Goal: Task Accomplishment & Management: Complete application form

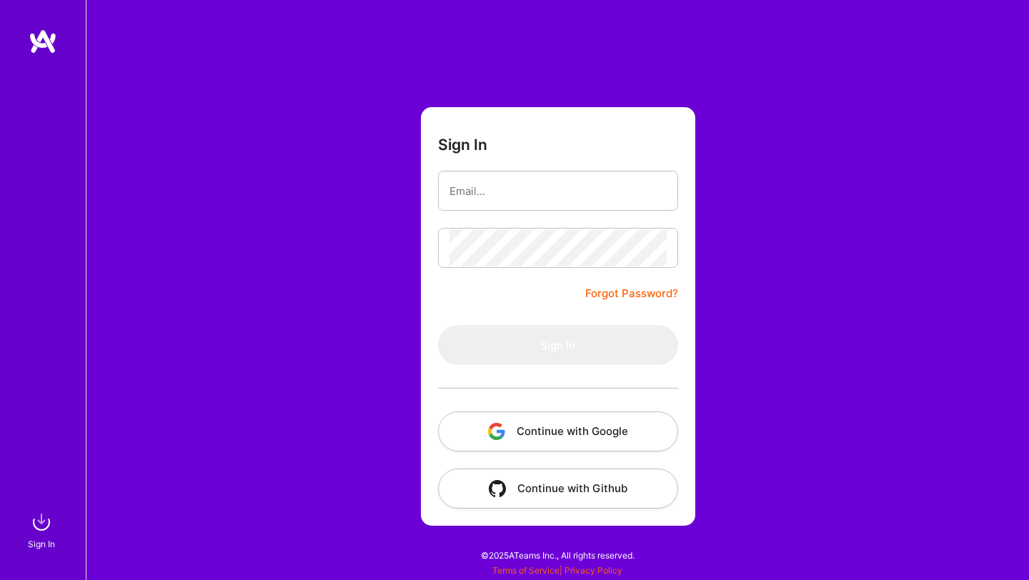
type input "alvaro.gp94@gmail.com"
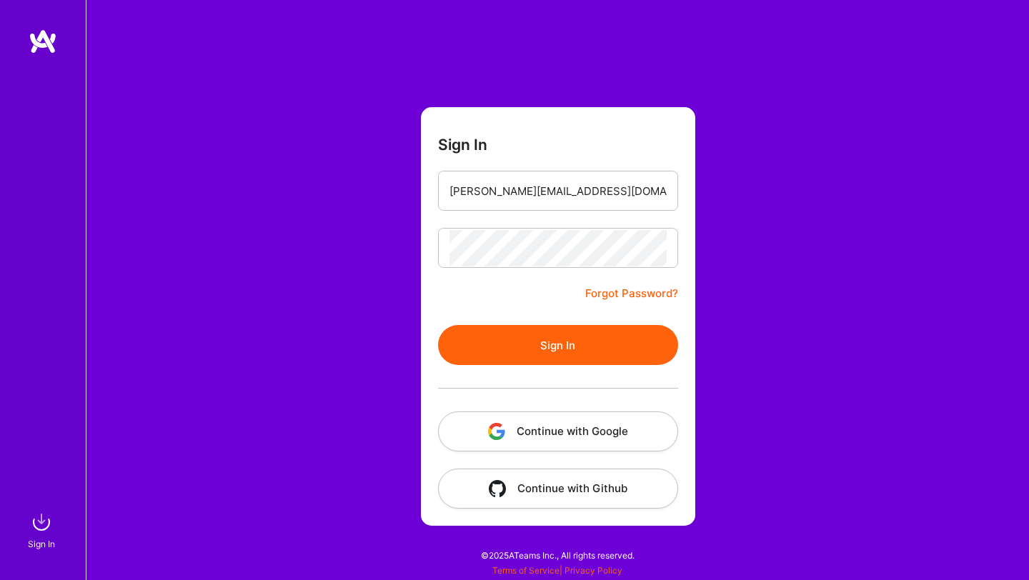
click at [547, 339] on button "Sign In" at bounding box center [558, 345] width 240 height 40
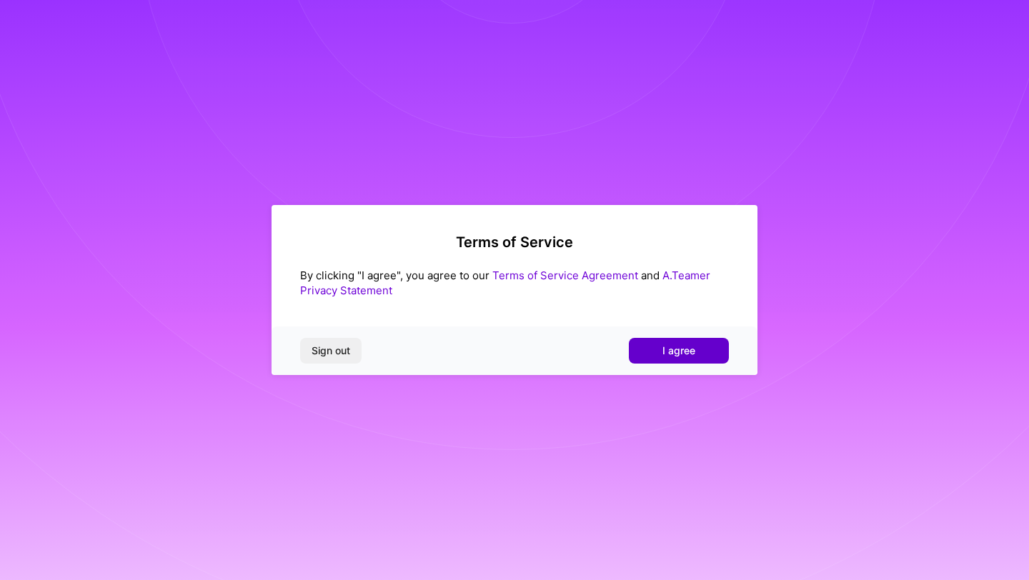
click at [681, 347] on span "I agree" at bounding box center [678, 351] width 33 height 14
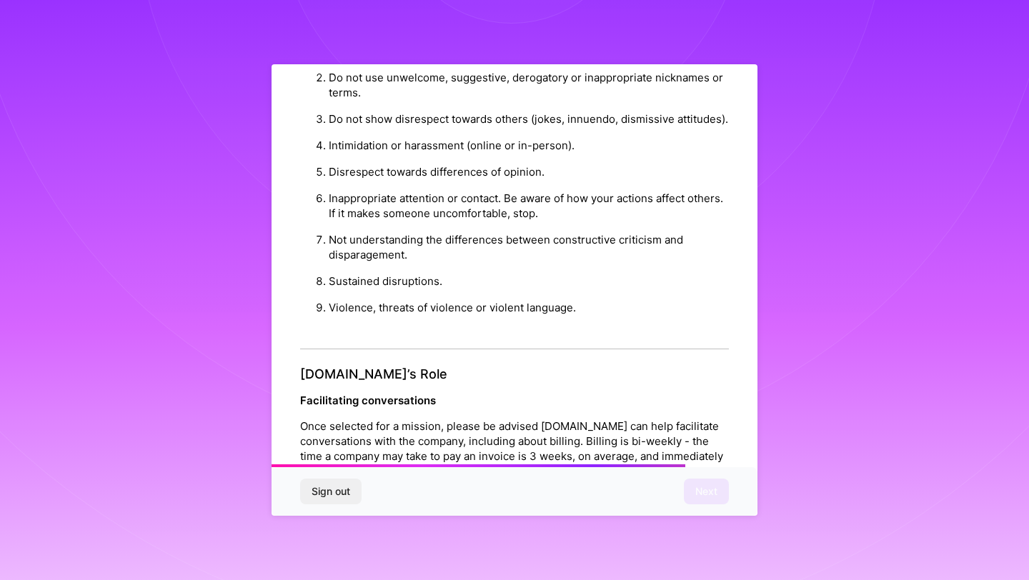
scroll to position [1514, 0]
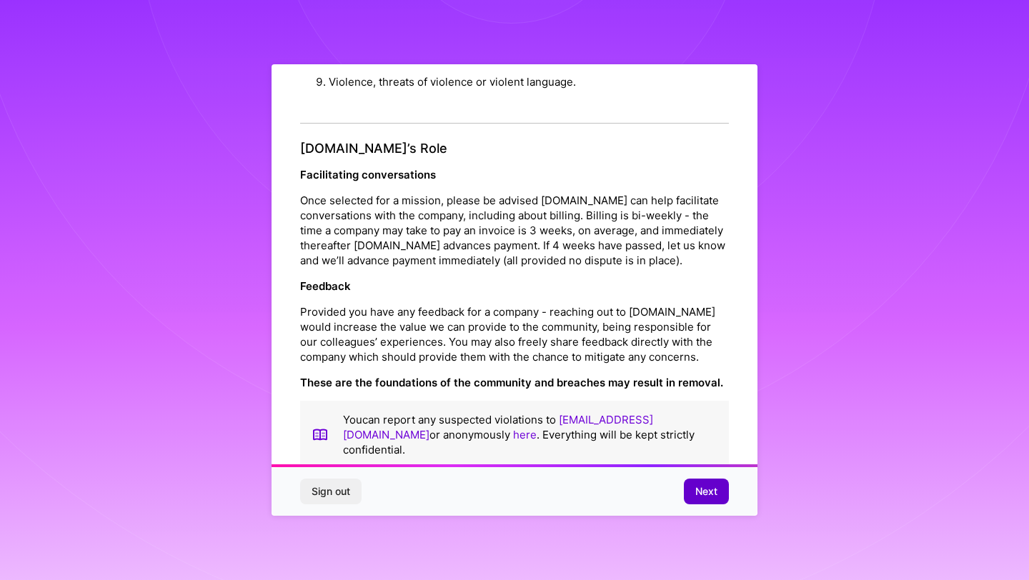
click at [708, 489] on span "Next" at bounding box center [706, 491] width 22 height 14
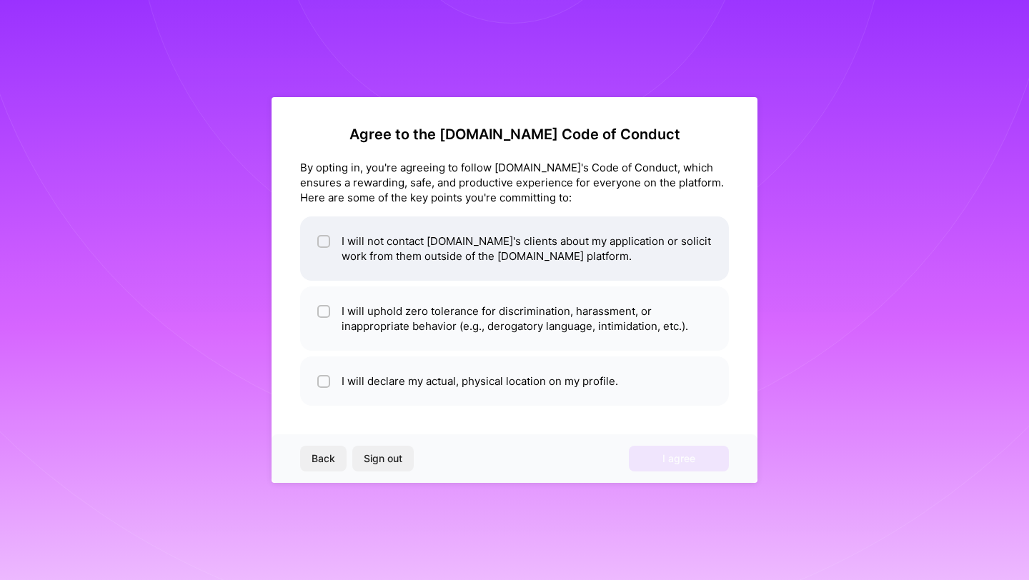
click at [354, 256] on li "I will not contact [DOMAIN_NAME]'s clients about my application or solicit work…" at bounding box center [514, 248] width 429 height 64
checkbox input "true"
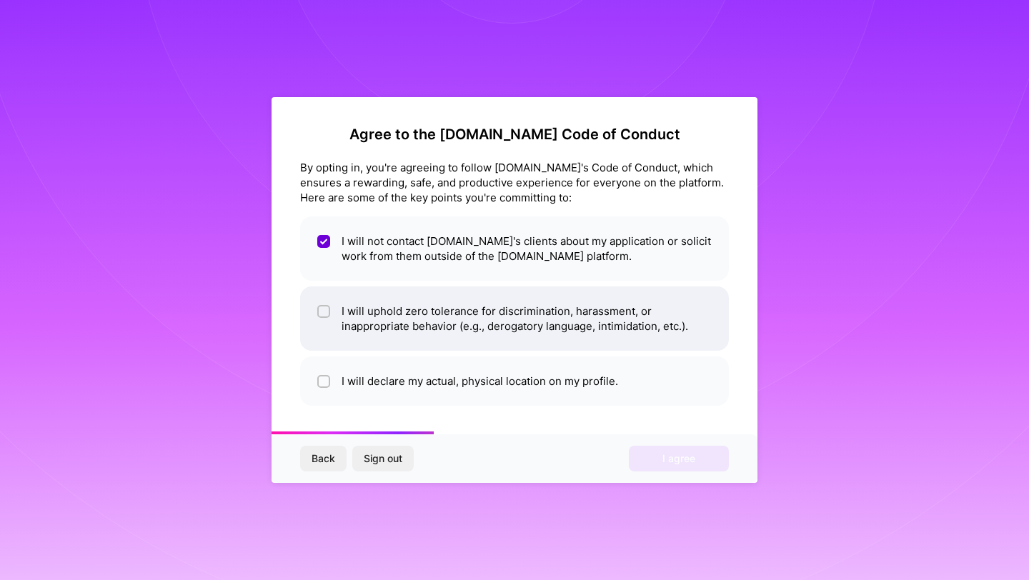
click at [369, 319] on li "I will uphold zero tolerance for discrimination, harassment, or inappropriate b…" at bounding box center [514, 319] width 429 height 64
checkbox input "true"
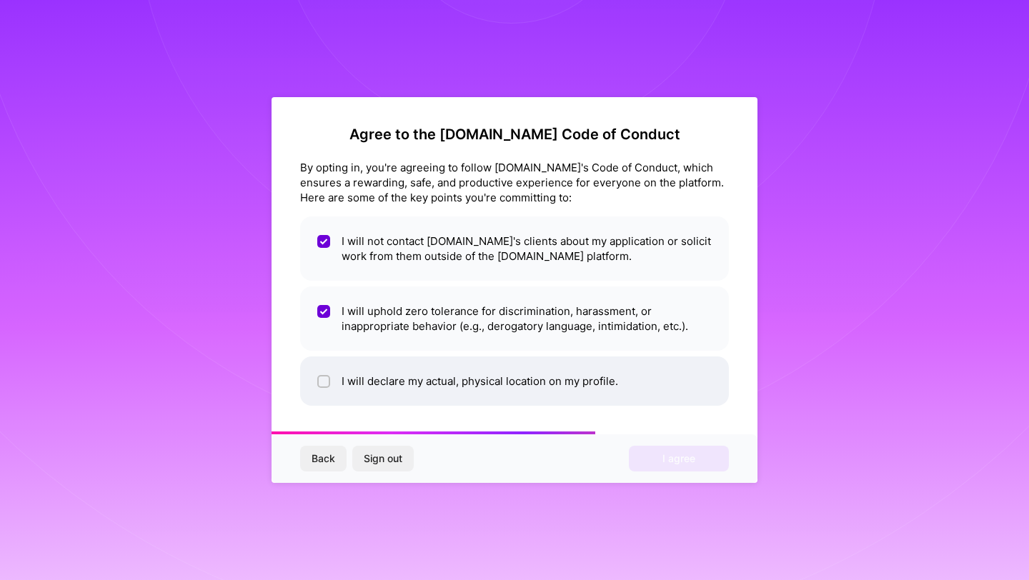
click at [370, 389] on li "I will declare my actual, physical location on my profile." at bounding box center [514, 381] width 429 height 49
checkbox input "true"
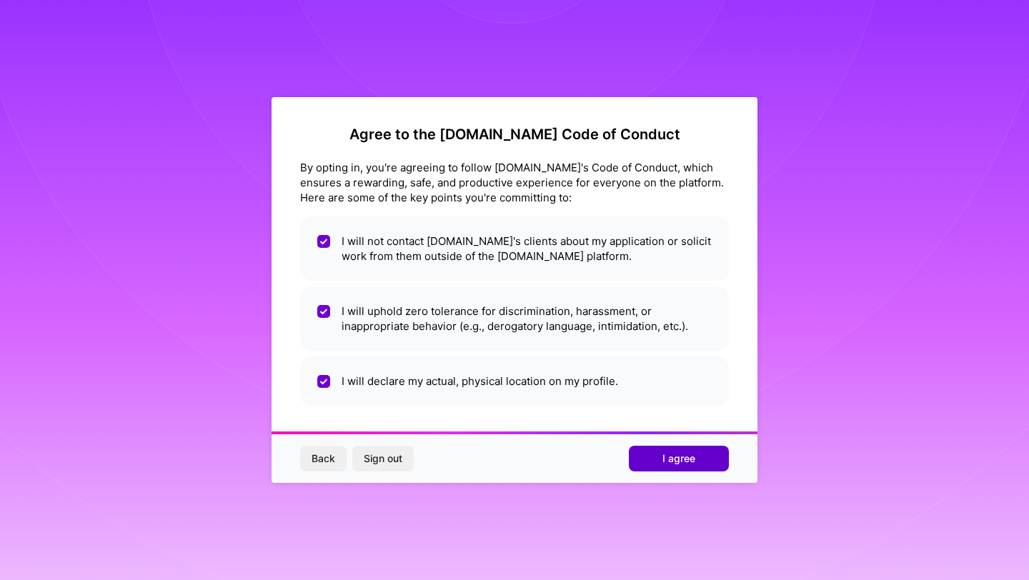
click at [694, 458] on span "I agree" at bounding box center [678, 459] width 33 height 14
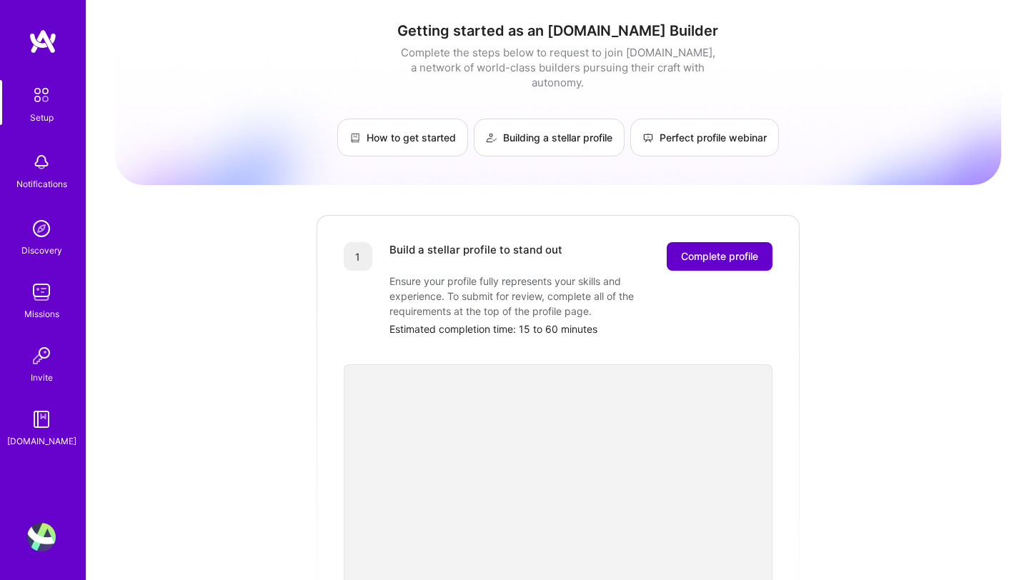
click at [712, 249] on button "Complete profile" at bounding box center [720, 256] width 106 height 29
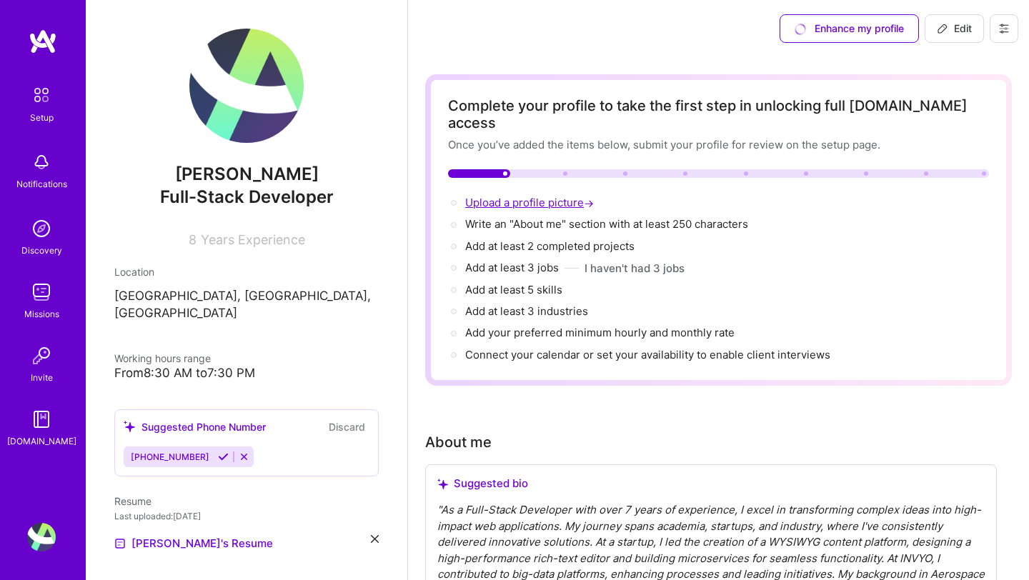
click at [522, 196] on span "Upload a profile picture →" at bounding box center [530, 203] width 131 height 14
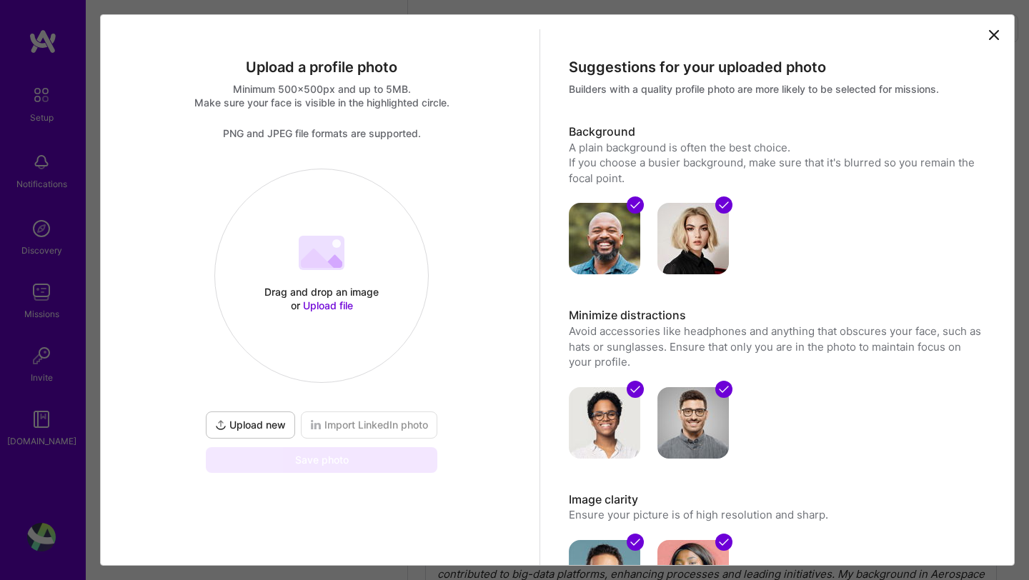
click at [256, 427] on span "Upload new" at bounding box center [250, 425] width 71 height 14
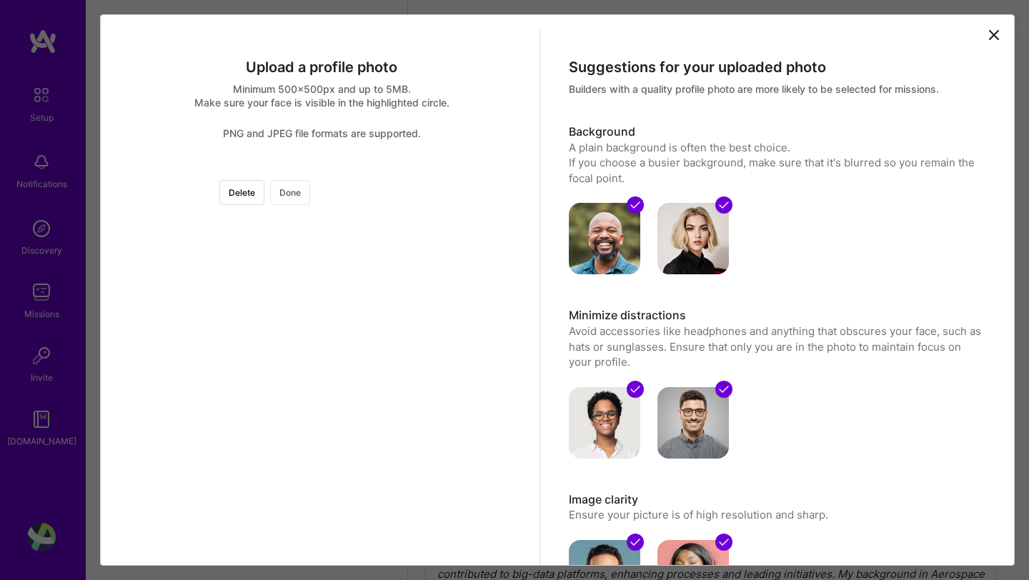
click at [310, 195] on button "Done" at bounding box center [290, 192] width 40 height 25
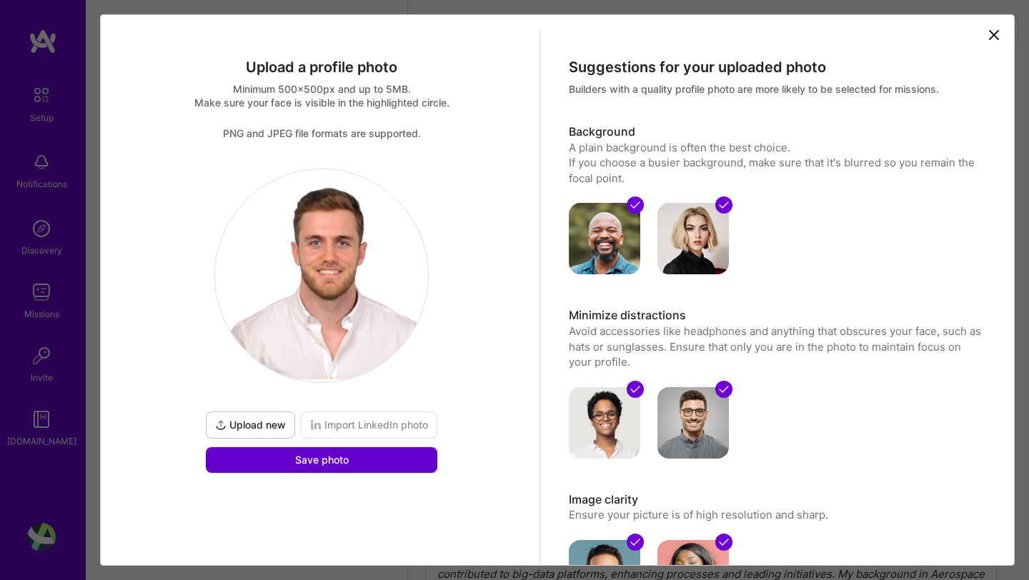
click at [313, 457] on span "Save photo" at bounding box center [322, 460] width 54 height 14
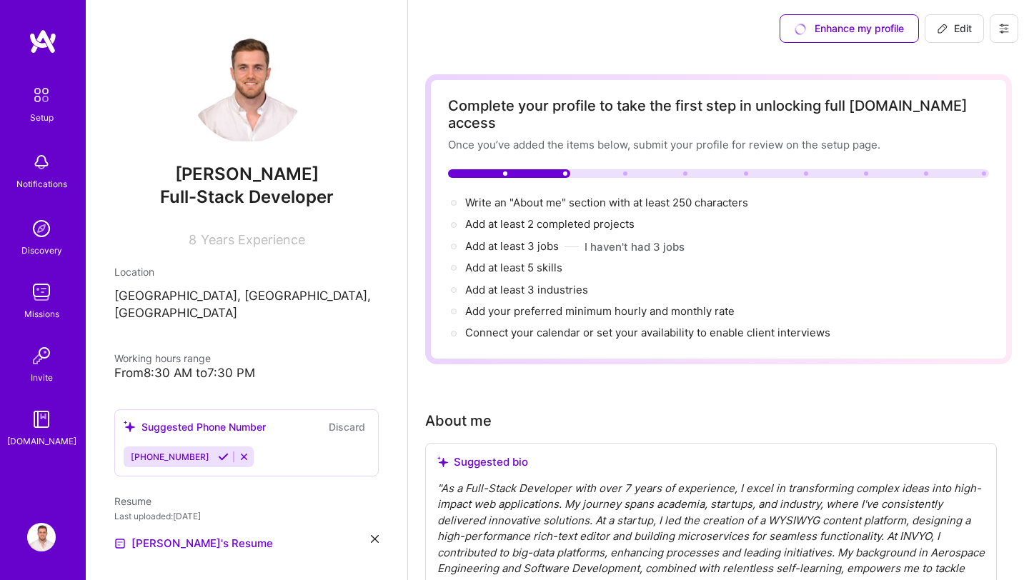
click at [249, 86] on img at bounding box center [246, 86] width 114 height 114
click at [256, 98] on img at bounding box center [246, 86] width 114 height 114
click at [42, 99] on img at bounding box center [41, 95] width 30 height 30
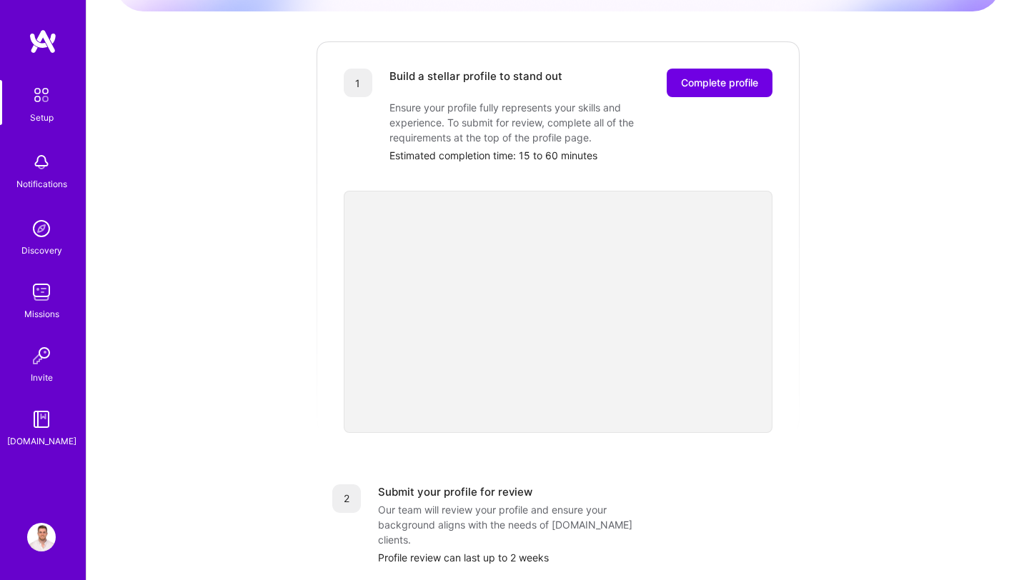
scroll to position [176, 0]
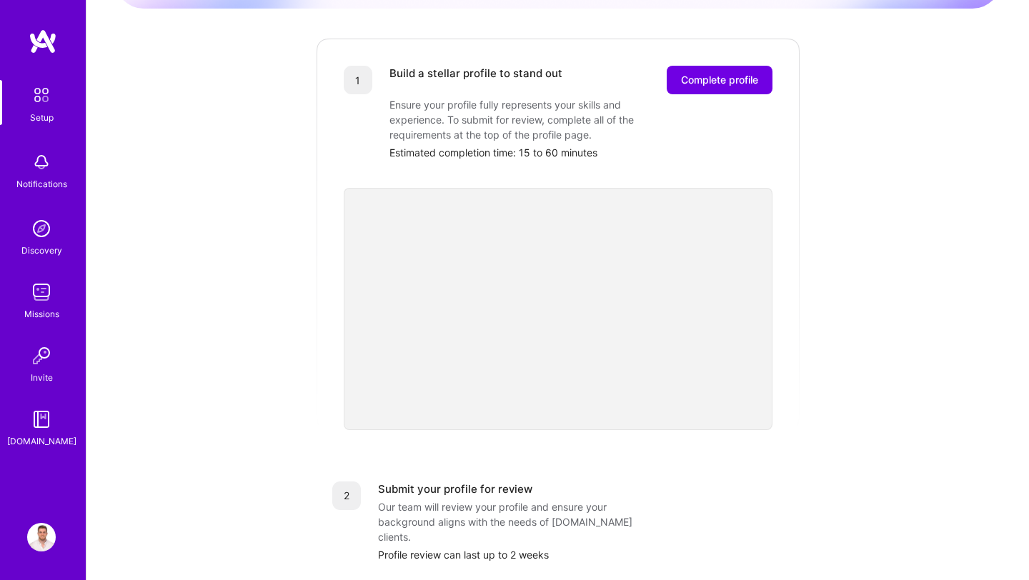
click at [44, 226] on img at bounding box center [41, 228] width 29 height 29
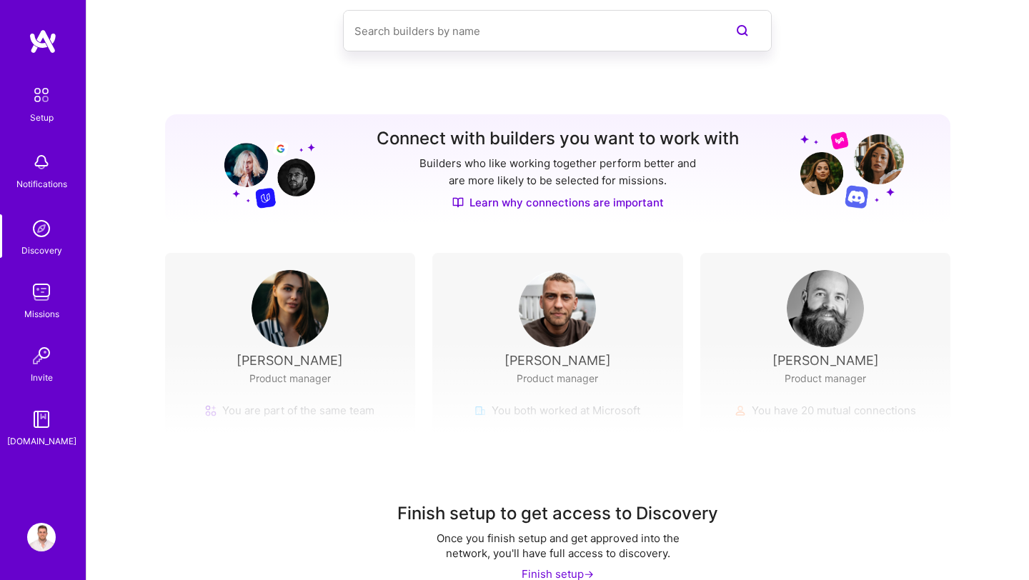
scroll to position [103, 0]
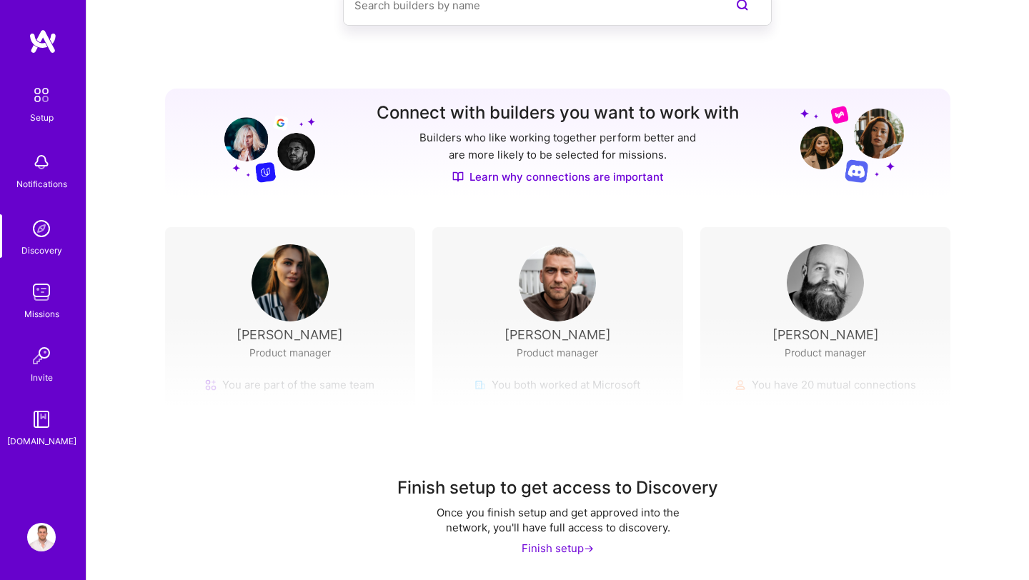
click at [46, 236] on img at bounding box center [41, 228] width 29 height 29
click at [46, 289] on img at bounding box center [41, 292] width 29 height 29
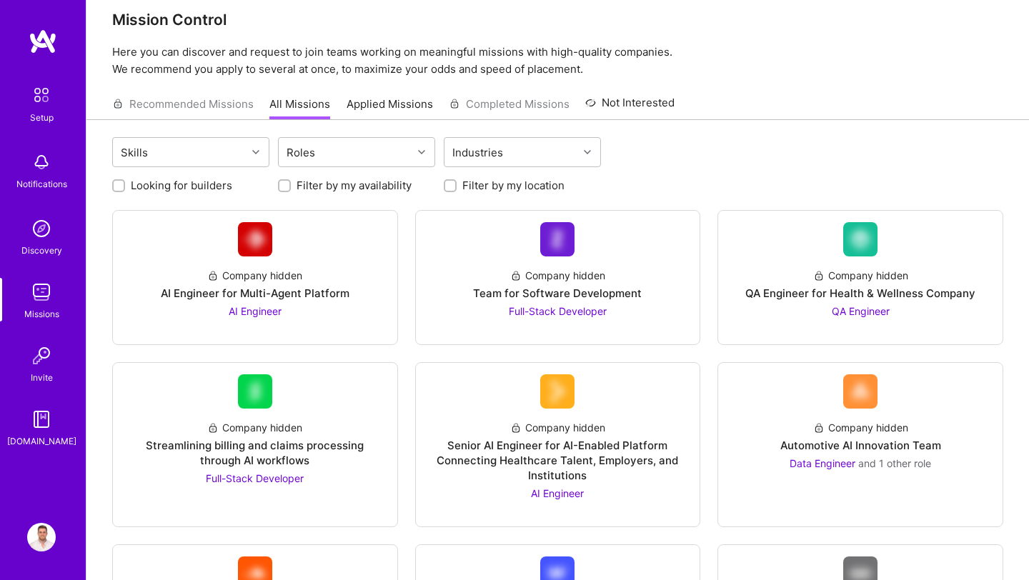
scroll to position [9, 0]
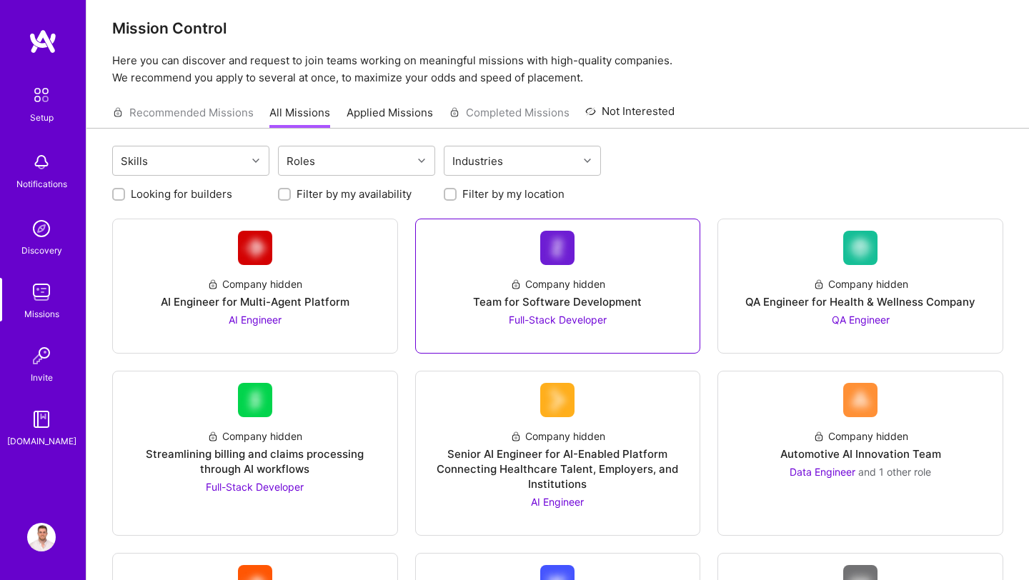
click at [569, 321] on span "Full-Stack Developer" at bounding box center [558, 320] width 98 height 12
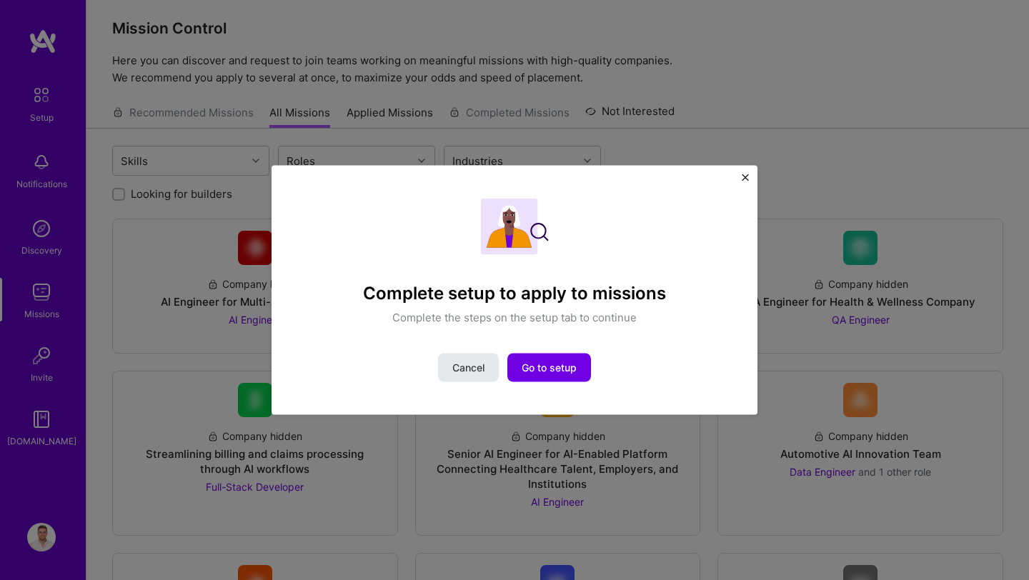
click at [481, 362] on span "Cancel" at bounding box center [468, 367] width 32 height 14
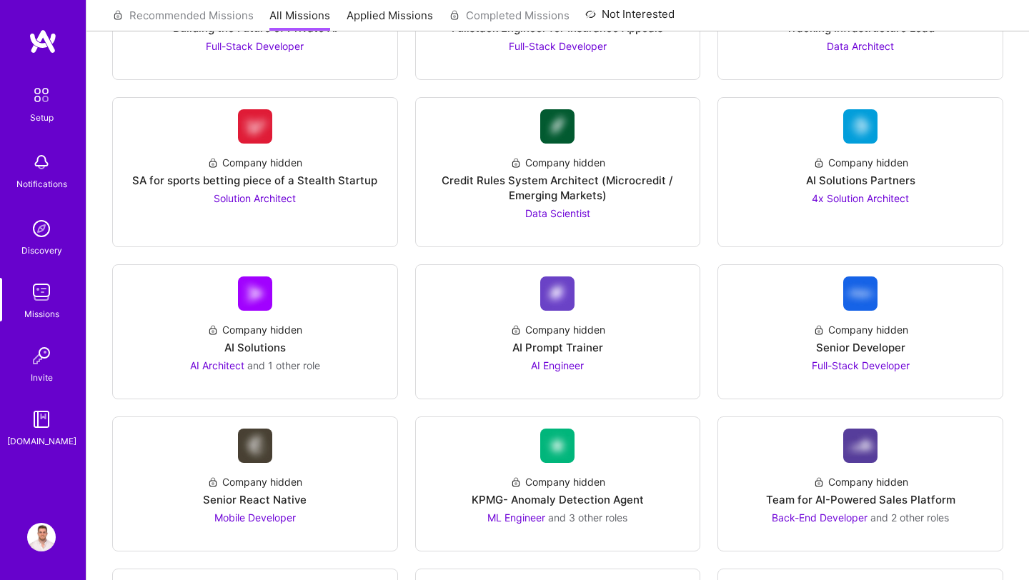
scroll to position [2106, 0]
click at [796, 324] on div "Company hidden Senior Developer Full-Stack Developer" at bounding box center [860, 343] width 262 height 62
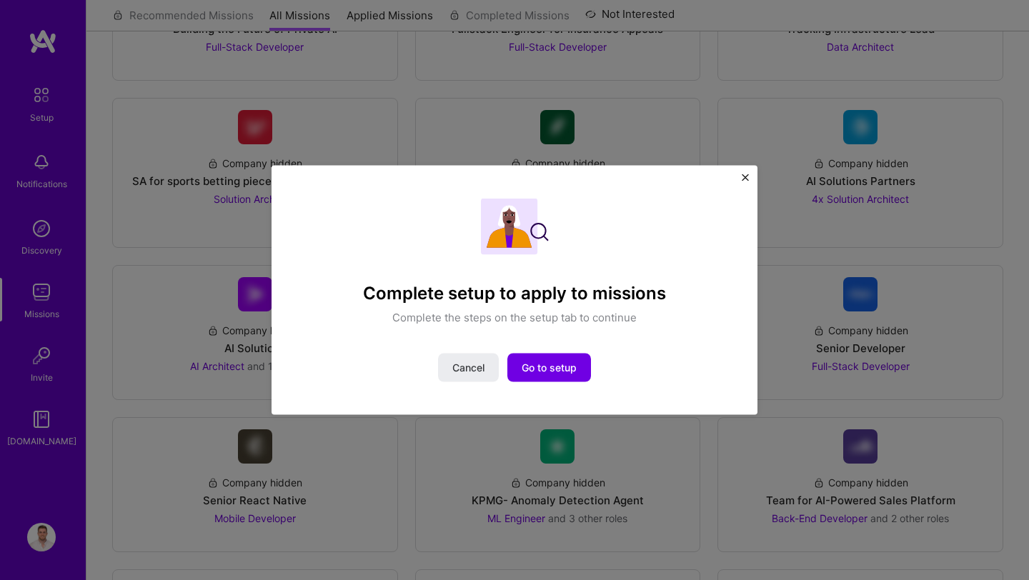
click at [747, 180] on img "Close" at bounding box center [745, 177] width 7 height 7
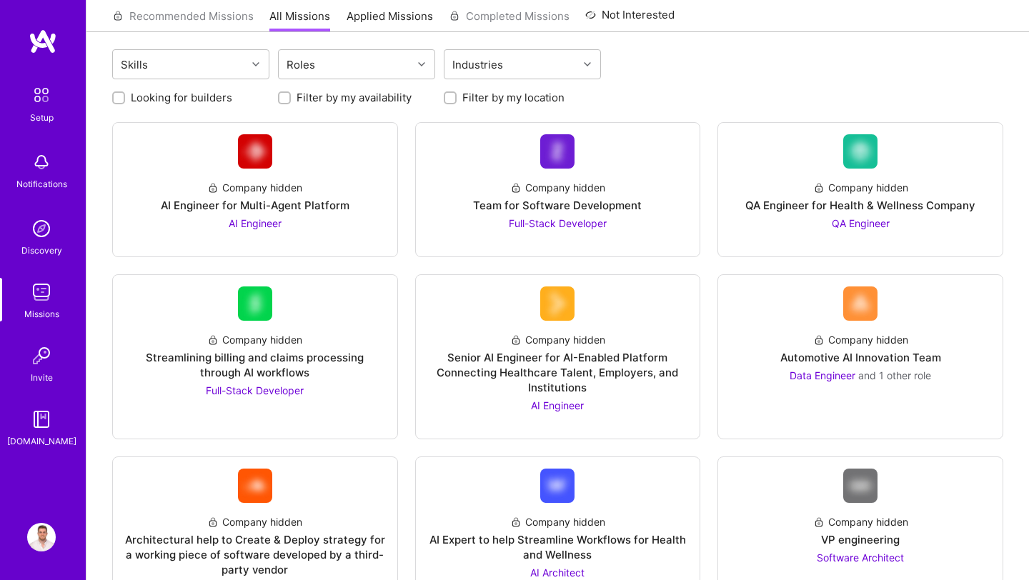
scroll to position [0, 0]
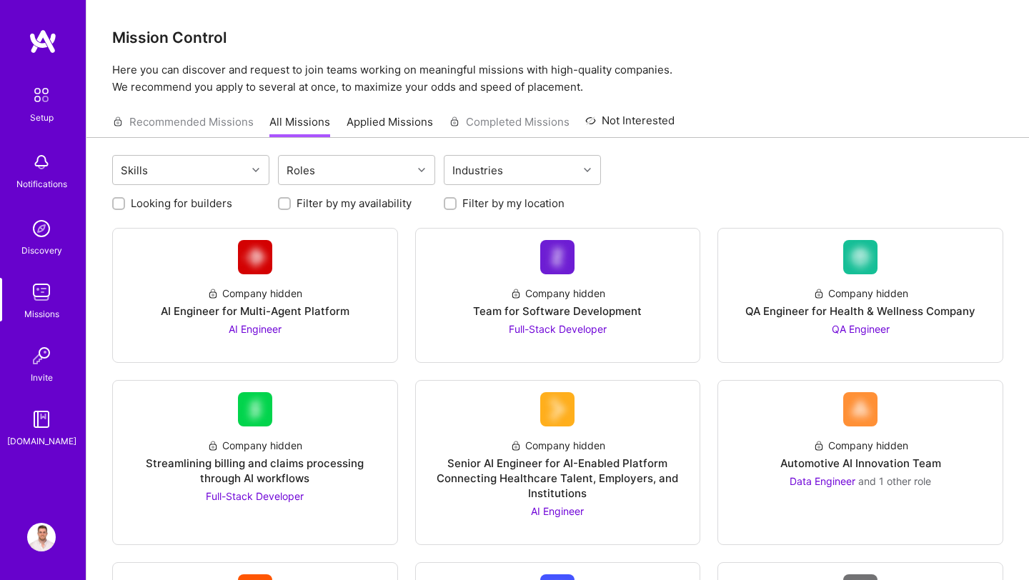
click at [43, 94] on img at bounding box center [41, 95] width 30 height 30
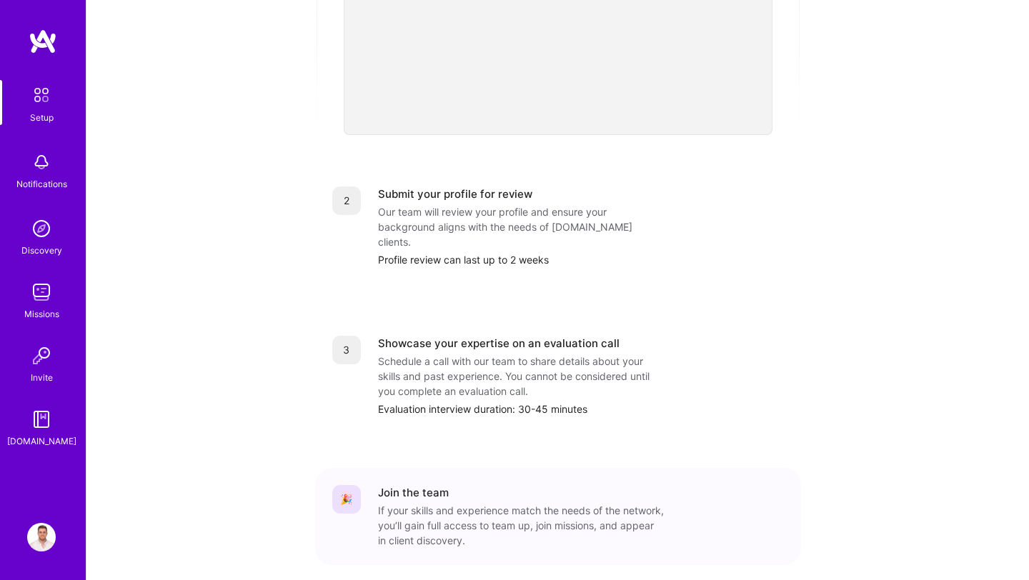
scroll to position [469, 0]
click at [41, 98] on img at bounding box center [41, 95] width 30 height 30
click at [49, 42] on img at bounding box center [43, 42] width 29 height 26
